Goal: Task Accomplishment & Management: Manage account settings

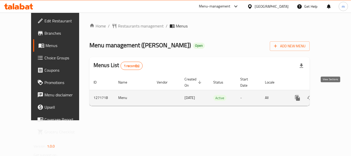
click at [332, 96] on icon "enhanced table" at bounding box center [334, 98] width 5 height 5
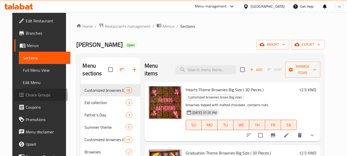
click at [26, 96] on span "Choice Groups" at bounding box center [46, 95] width 41 height 6
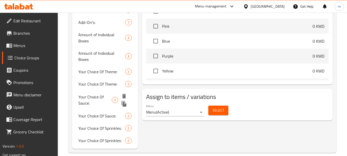
scroll to position [365, 0]
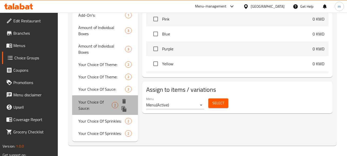
click at [85, 106] on span "Your Choice Of Sauce:" at bounding box center [94, 105] width 33 height 12
type input "Your Choice Of Sauce:"
type input "إختيارك من الصوص:"
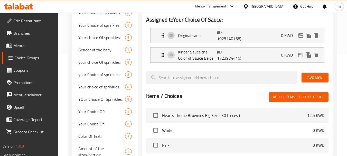
scroll to position [101, 0]
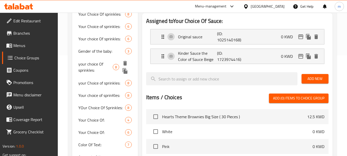
click at [87, 70] on span "your choice Of sprinkles:" at bounding box center [95, 67] width 34 height 12
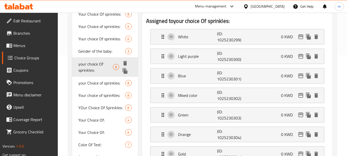
type input "your choice Of sprinkles:"
type input "اختيارك من السبرينكلز:"
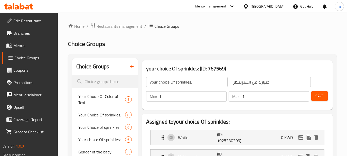
scroll to position [26, 0]
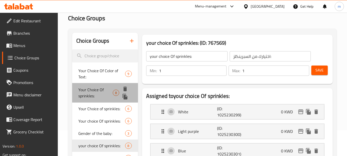
click at [87, 93] on span "Your Choice Of sprinkles:" at bounding box center [95, 93] width 34 height 12
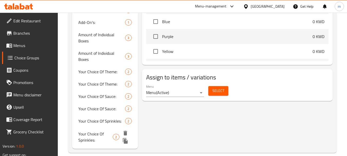
scroll to position [365, 0]
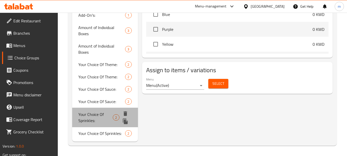
click at [83, 117] on span "Your Choice Of Sprinkles:" at bounding box center [95, 117] width 34 height 12
type input "Your Choice Of Sprinkles:"
type input "[PERSON_NAME]:"
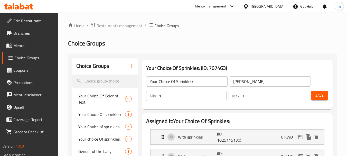
scroll to position [0, 0]
